Goal: Complete application form

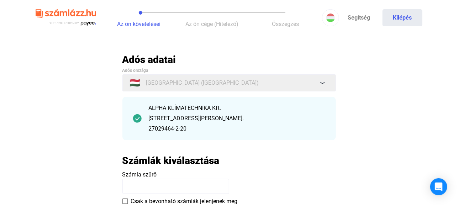
scroll to position [36, 0]
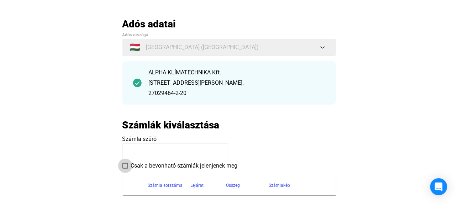
click at [125, 165] on span at bounding box center [125, 166] width 6 height 6
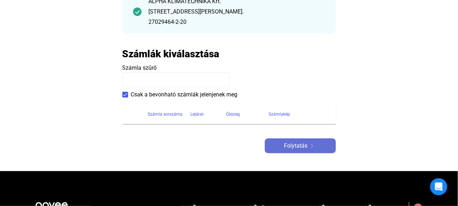
click at [298, 147] on span "Folytatás" at bounding box center [295, 146] width 23 height 9
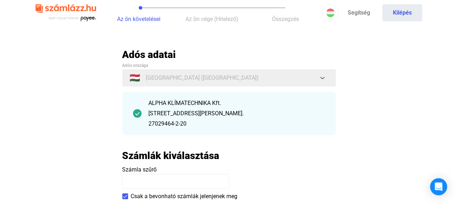
scroll to position [0, 0]
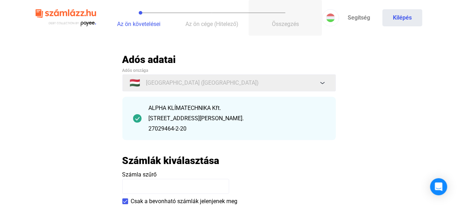
click at [285, 23] on span "Összegzés" at bounding box center [285, 24] width 27 height 7
click at [327, 114] on div "ALPHA KLÍMATECHNIKA Kft. [STREET_ADDRESS][PERSON_NAME]. 27029464-2-20" at bounding box center [229, 118] width 214 height 43
click at [172, 112] on div "ALPHA KLÍMATECHNIKA Kft." at bounding box center [237, 108] width 177 height 9
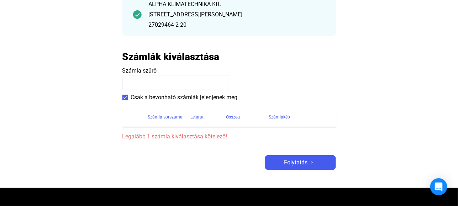
scroll to position [107, 0]
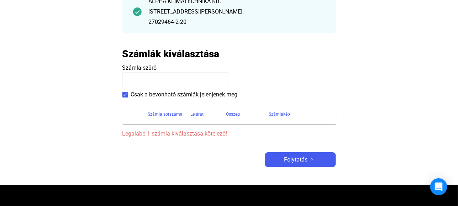
click at [152, 70] on span "Számla szűrő" at bounding box center [139, 67] width 35 height 7
click at [166, 56] on h2 "Számlák kiválasztása" at bounding box center [170, 54] width 97 height 12
click at [141, 53] on h2 "Számlák kiválasztása" at bounding box center [170, 54] width 97 height 12
click at [157, 7] on div "[STREET_ADDRESS][PERSON_NAME]." at bounding box center [237, 11] width 177 height 9
click at [166, 2] on div "ALPHA KLÍMATECHNIKA Kft." at bounding box center [237, 1] width 177 height 9
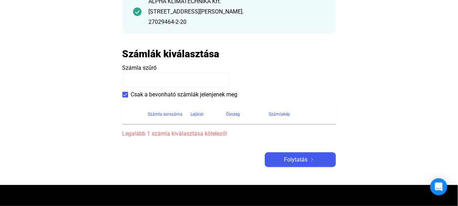
click at [137, 11] on img at bounding box center [137, 11] width 9 height 9
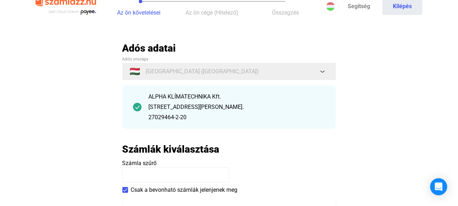
scroll to position [0, 0]
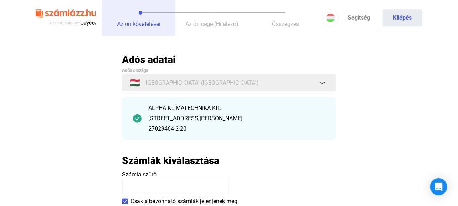
click at [149, 22] on span "Az ön követelései" at bounding box center [138, 24] width 43 height 7
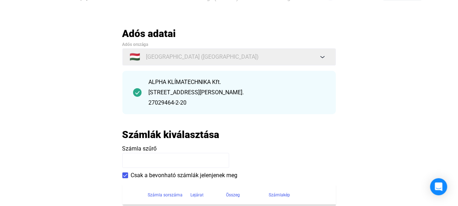
scroll to position [36, 0]
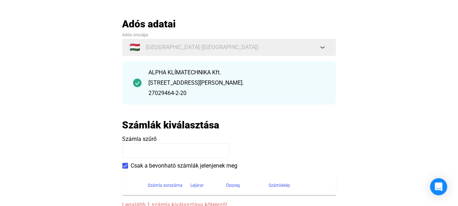
click at [325, 110] on div "Adós adatai Adós országa 🇭🇺 [GEOGRAPHIC_DATA] ([GEOGRAPHIC_DATA]) ALPHA KLÍMATE…" at bounding box center [229, 128] width 214 height 221
click at [232, 163] on span "Csak a bevonható számlák jelenjenek meg" at bounding box center [184, 166] width 107 height 9
click at [227, 165] on span "Csak a bevonható számlák jelenjenek meg" at bounding box center [184, 166] width 107 height 9
click at [137, 140] on span "Számla szűrő" at bounding box center [139, 139] width 35 height 7
click at [145, 124] on h2 "Számlák kiválasztása" at bounding box center [170, 125] width 97 height 12
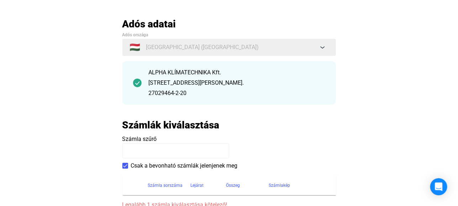
click at [145, 121] on h2 "Számlák kiválasztása" at bounding box center [170, 125] width 97 height 12
click at [188, 82] on div "[STREET_ADDRESS][PERSON_NAME]." at bounding box center [237, 83] width 177 height 9
click at [183, 67] on div "ALPHA KLÍMATECHNIKA Kft. [STREET_ADDRESS][PERSON_NAME]. 27029464-2-20" at bounding box center [229, 82] width 214 height 43
click at [180, 71] on div "ALPHA KLÍMATECHNIKA Kft." at bounding box center [237, 72] width 177 height 9
click at [163, 26] on h2 "Adós adatai" at bounding box center [229, 24] width 214 height 12
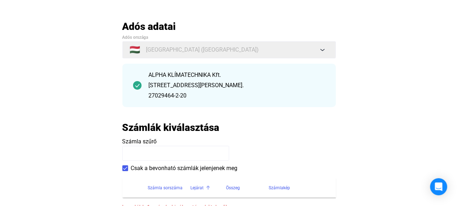
scroll to position [0, 0]
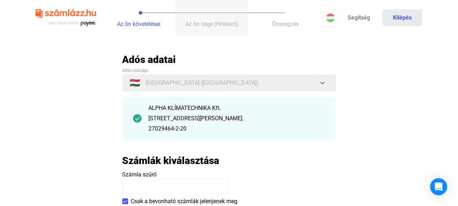
click at [214, 21] on span "Az ön cége (Hitelező)" at bounding box center [212, 24] width 53 height 7
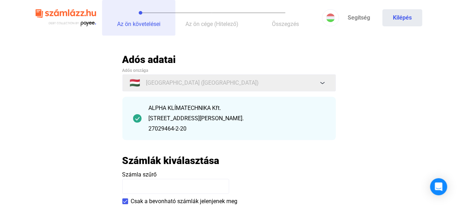
click at [147, 26] on span "Az ön követelései" at bounding box center [138, 24] width 43 height 7
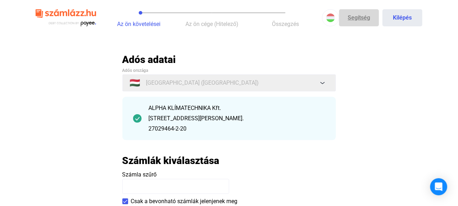
click at [355, 18] on link "Segítség" at bounding box center [359, 17] width 40 height 17
click at [177, 117] on div "[STREET_ADDRESS][PERSON_NAME]." at bounding box center [237, 118] width 177 height 9
click at [90, 23] on img at bounding box center [66, 17] width 61 height 23
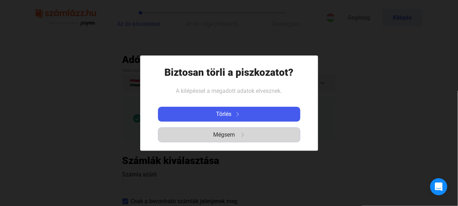
click at [234, 135] on span "Mégsem" at bounding box center [225, 135] width 22 height 9
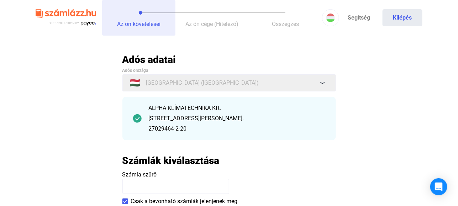
click at [148, 25] on span "Az ön követelései" at bounding box center [138, 24] width 43 height 7
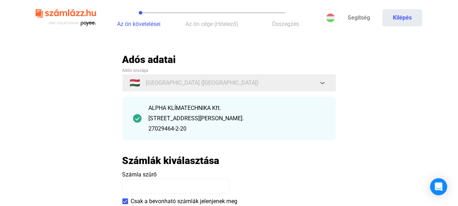
scroll to position [71, 0]
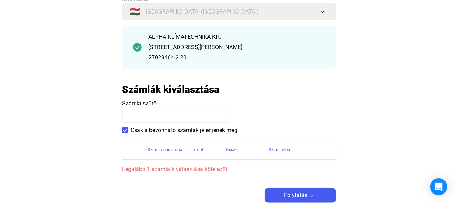
click at [171, 169] on span "Legalább 1 számla kiválasztása kötelező!" at bounding box center [229, 169] width 214 height 9
click at [171, 150] on div "Számla sorszáma" at bounding box center [165, 150] width 35 height 9
click at [173, 147] on div "Számla sorszáma" at bounding box center [165, 150] width 35 height 9
click at [193, 148] on div "Lejárat" at bounding box center [197, 150] width 13 height 9
click at [232, 147] on div "Összeg" at bounding box center [233, 150] width 14 height 9
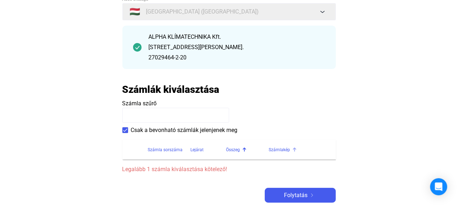
click at [282, 151] on div "Számlakép" at bounding box center [279, 150] width 21 height 9
click at [283, 149] on div "Számlakép" at bounding box center [279, 150] width 21 height 9
click at [287, 149] on div "Számlakép" at bounding box center [279, 150] width 21 height 9
click at [438, 190] on icon "Open Intercom Messenger" at bounding box center [438, 186] width 9 height 9
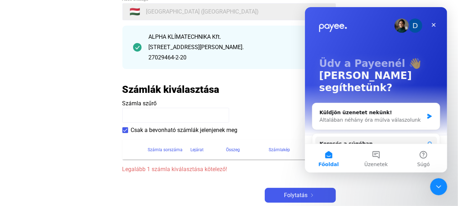
scroll to position [0, 0]
click at [433, 22] on icon "Bezárás" at bounding box center [434, 25] width 6 height 6
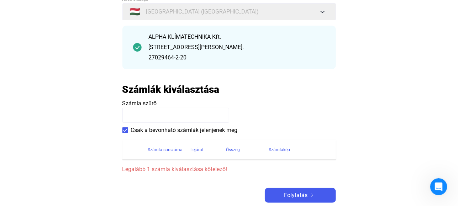
click at [166, 85] on h2 "Számlák kiválasztása" at bounding box center [170, 89] width 97 height 12
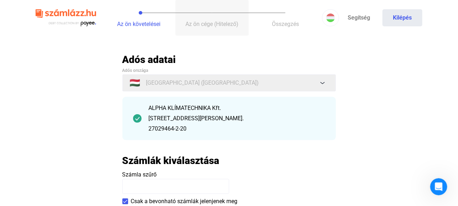
click at [216, 26] on span "Az ön cége (Hitelező)" at bounding box center [212, 24] width 53 height 7
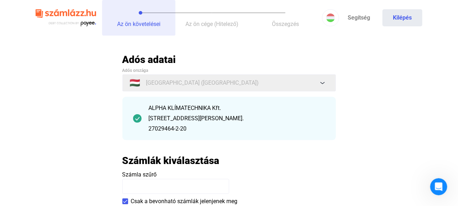
click at [157, 22] on span "Az ön követelései" at bounding box center [138, 24] width 43 height 7
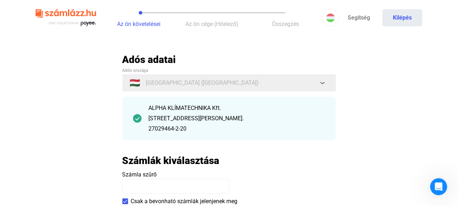
scroll to position [71, 0]
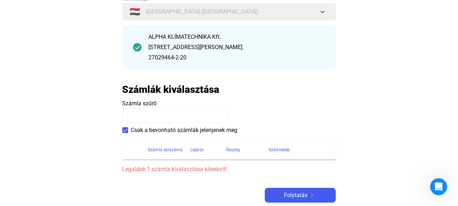
click at [172, 129] on span "Csak a bevonható számlák jelenjenek meg" at bounding box center [184, 130] width 107 height 9
drag, startPoint x: 152, startPoint y: 85, endPoint x: 152, endPoint y: 89, distance: 4.0
click at [152, 86] on h2 "Számlák kiválasztása" at bounding box center [170, 89] width 97 height 12
click at [213, 92] on h2 "Számlák kiválasztása" at bounding box center [170, 89] width 97 height 12
click at [187, 130] on span "Csak a bevonható számlák jelenjenek meg" at bounding box center [184, 130] width 107 height 9
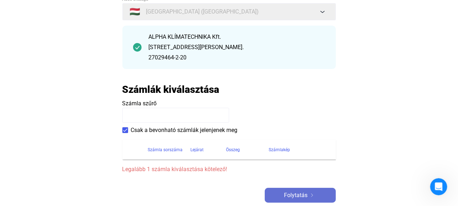
click at [291, 195] on span "Folytatás" at bounding box center [295, 195] width 23 height 9
click at [177, 90] on h2 "Számlák kiválasztása" at bounding box center [170, 89] width 97 height 12
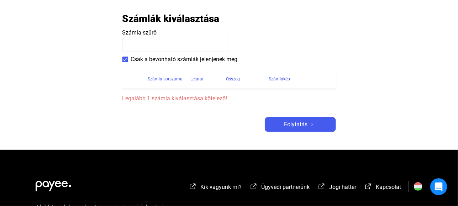
scroll to position [142, 0]
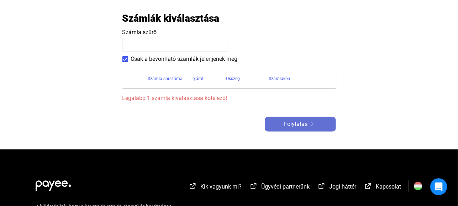
click at [292, 124] on span "Folytatás" at bounding box center [295, 124] width 23 height 9
drag, startPoint x: 168, startPoint y: 92, endPoint x: 170, endPoint y: 96, distance: 4.2
click at [168, 93] on section "Számla sorszáma Lejárat Összeg Számlakép Legalább 1 számla kiválasztása kötelez…" at bounding box center [229, 83] width 214 height 40
click at [174, 96] on span "Legalább 1 számla kiválasztása kötelező!" at bounding box center [229, 98] width 214 height 9
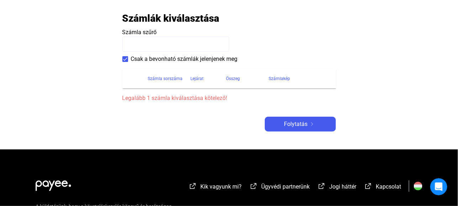
click at [191, 98] on span "Legalább 1 számla kiválasztása kötelező!" at bounding box center [229, 98] width 214 height 9
drag, startPoint x: 164, startPoint y: 54, endPoint x: 160, endPoint y: 41, distance: 13.3
click at [164, 54] on div "Számla szűrő Csak a bevonható számlák jelenjenek meg" at bounding box center [229, 45] width 214 height 35
drag, startPoint x: 157, startPoint y: 32, endPoint x: 156, endPoint y: 36, distance: 4.5
click at [157, 32] on payee-form-field "Számla szűrő" at bounding box center [229, 39] width 214 height 23
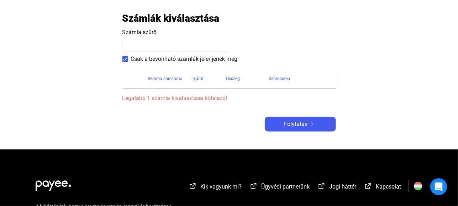
click at [148, 32] on span "Számla szűrő" at bounding box center [139, 32] width 35 height 7
click at [150, 22] on h2 "Számlák kiválasztása" at bounding box center [170, 18] width 97 height 12
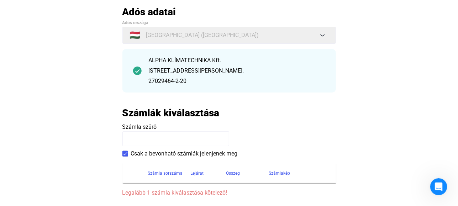
scroll to position [36, 0]
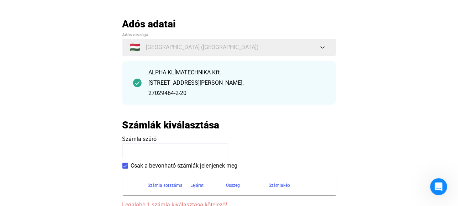
click at [205, 70] on div "ALPHA KLÍMATECHNIKA Kft." at bounding box center [237, 72] width 177 height 9
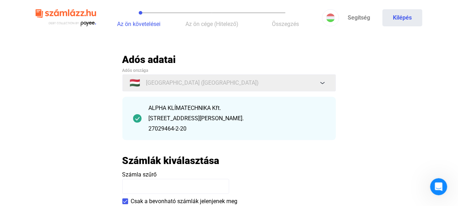
click at [88, 21] on img at bounding box center [66, 17] width 61 height 23
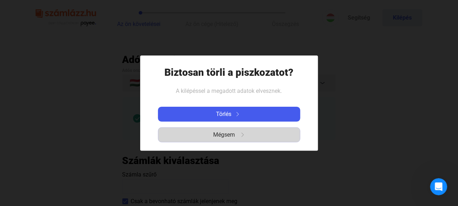
click at [230, 133] on span "Mégsem" at bounding box center [225, 135] width 22 height 9
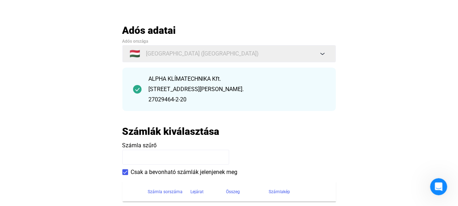
scroll to position [71, 0]
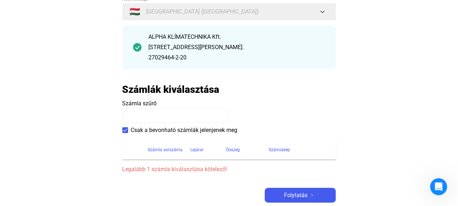
click at [152, 105] on span "Számla szűrő" at bounding box center [139, 103] width 35 height 7
click at [142, 114] on input at bounding box center [175, 115] width 107 height 15
click at [130, 112] on input at bounding box center [175, 115] width 107 height 15
click at [151, 98] on app-szamlazzhu-invoices-form "Számlák kiválasztása Számla szűrő Csak a bevonható számlák jelenjenek meg Száml…" at bounding box center [229, 128] width 214 height 90
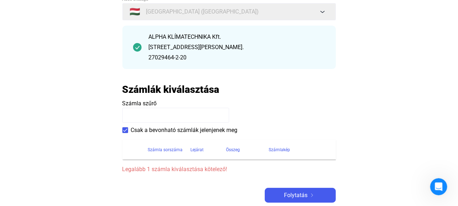
click at [160, 87] on h2 "Számlák kiválasztása" at bounding box center [170, 89] width 97 height 12
click at [218, 82] on div "Adós adatai Adós országa 🇭🇺 [GEOGRAPHIC_DATA] ([GEOGRAPHIC_DATA]) ALPHA KLÍMATE…" at bounding box center [229, 92] width 214 height 221
click at [218, 92] on h2 "Számlák kiválasztása" at bounding box center [170, 89] width 97 height 12
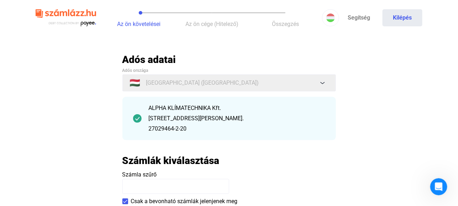
scroll to position [0, 0]
click at [135, 118] on img at bounding box center [137, 118] width 9 height 9
click at [169, 109] on div "ALPHA KLÍMATECHNIKA Kft." at bounding box center [237, 108] width 177 height 9
drag, startPoint x: 169, startPoint y: 109, endPoint x: 199, endPoint y: 116, distance: 31.3
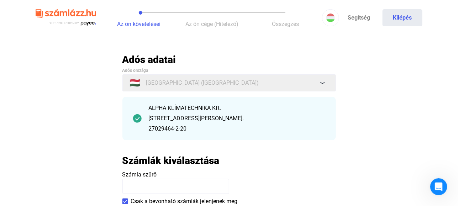
click at [199, 116] on div "[STREET_ADDRESS][PERSON_NAME]." at bounding box center [237, 118] width 177 height 9
click at [202, 119] on div "[STREET_ADDRESS][PERSON_NAME]." at bounding box center [237, 118] width 177 height 9
drag, startPoint x: 202, startPoint y: 119, endPoint x: 163, endPoint y: 128, distance: 40.1
click at [163, 128] on div "27029464-2-20" at bounding box center [237, 129] width 177 height 9
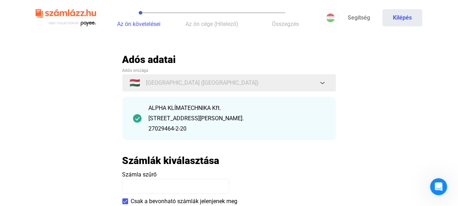
click at [163, 128] on div "27029464-2-20" at bounding box center [237, 129] width 177 height 9
drag, startPoint x: 163, startPoint y: 128, endPoint x: 138, endPoint y: 119, distance: 27.4
click at [138, 119] on img at bounding box center [137, 118] width 9 height 9
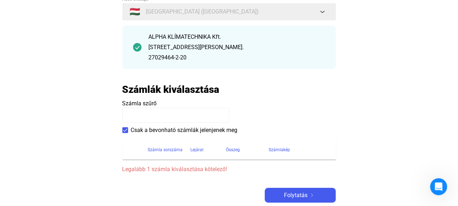
click at [211, 169] on span "Legalább 1 számla kiválasztása kötelező!" at bounding box center [229, 169] width 214 height 9
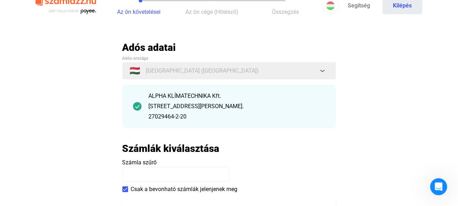
scroll to position [0, 0]
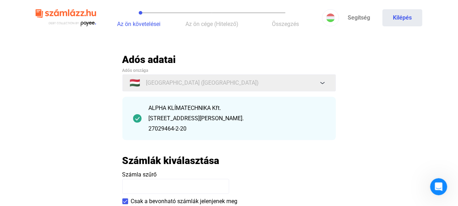
click at [140, 23] on span "Az ön követelései" at bounding box center [138, 24] width 43 height 7
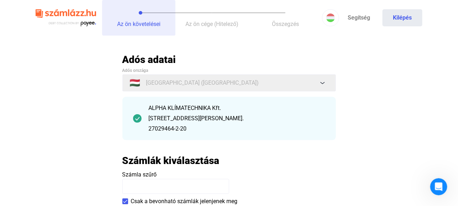
click at [140, 23] on span "Az ön követelései" at bounding box center [138, 24] width 43 height 7
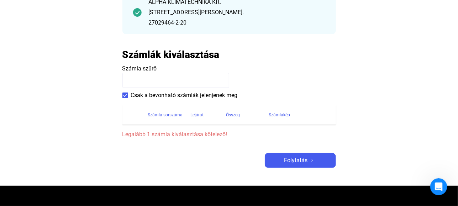
scroll to position [107, 0]
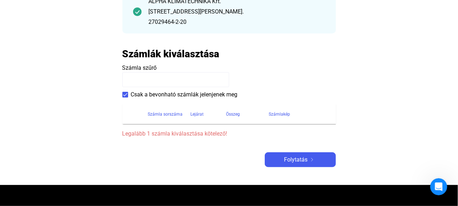
click at [146, 74] on input at bounding box center [175, 79] width 107 height 15
click at [168, 111] on div "Számla sorszáma" at bounding box center [165, 114] width 35 height 9
click at [172, 114] on div "Számla sorszáma" at bounding box center [165, 114] width 35 height 9
click at [299, 159] on span "Folytatás" at bounding box center [295, 160] width 23 height 9
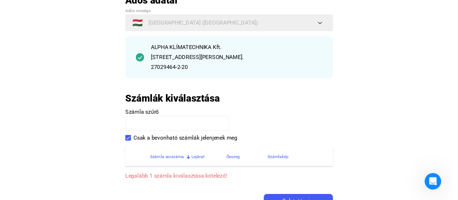
scroll to position [0, 0]
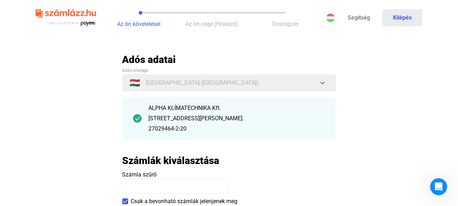
click at [90, 23] on img at bounding box center [66, 17] width 61 height 23
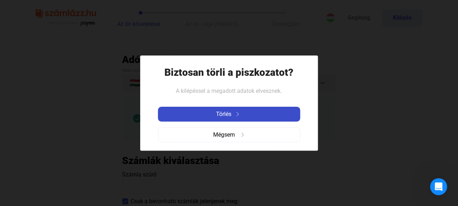
click at [236, 113] on img at bounding box center [237, 114] width 9 height 4
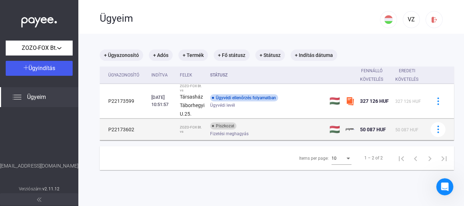
click at [217, 126] on div "Piszkozat" at bounding box center [223, 125] width 26 height 7
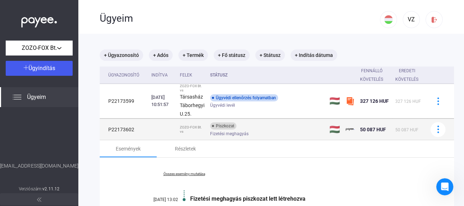
click at [123, 130] on td "P22173602" at bounding box center [124, 129] width 49 height 21
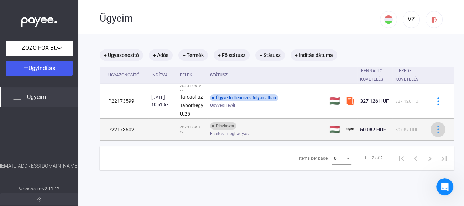
click at [438, 130] on img at bounding box center [437, 129] width 7 height 7
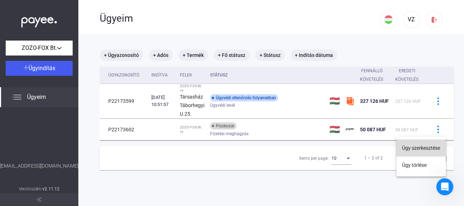
click at [426, 149] on button "Ügy szerkesztése" at bounding box center [420, 148] width 49 height 17
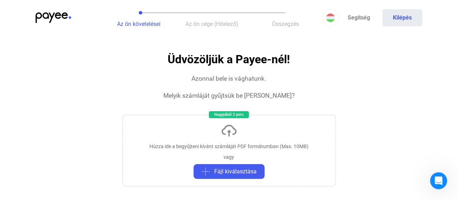
click at [228, 114] on div "Nagyjából 2 perc" at bounding box center [229, 114] width 40 height 7
